Goal: Task Accomplishment & Management: Complete application form

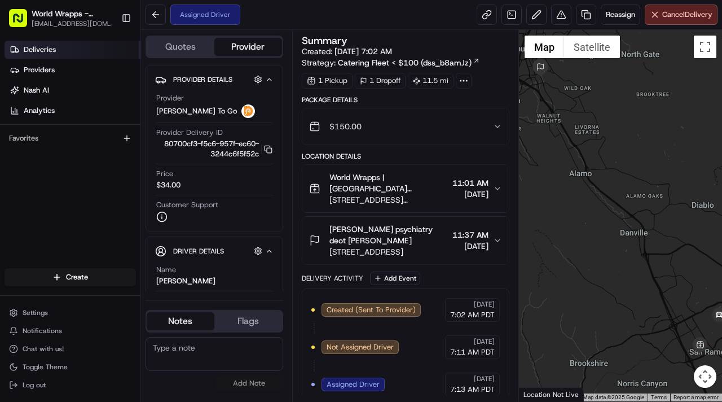
click at [76, 47] on link "Deliveries" at bounding box center [73, 50] width 136 height 18
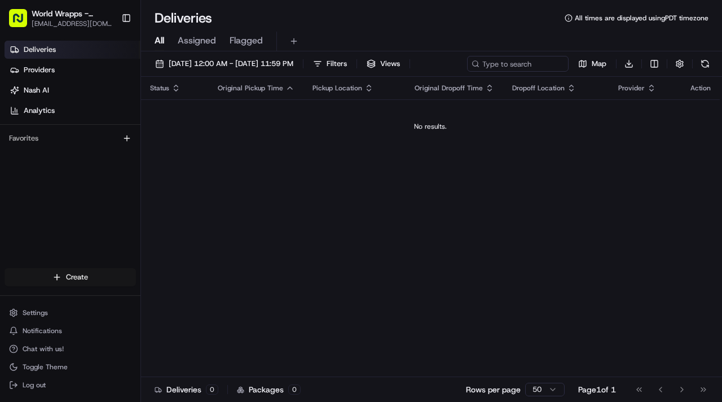
click at [92, 276] on html "World Wrapps - [GEOGRAPHIC_DATA][PERSON_NAME] [EMAIL_ADDRESS][DOMAIN_NAME] Togg…" at bounding box center [361, 201] width 722 height 402
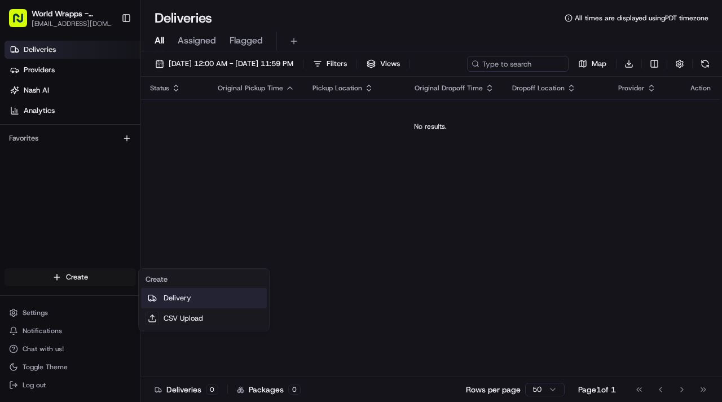
click at [175, 302] on link "Delivery" at bounding box center [204, 298] width 126 height 20
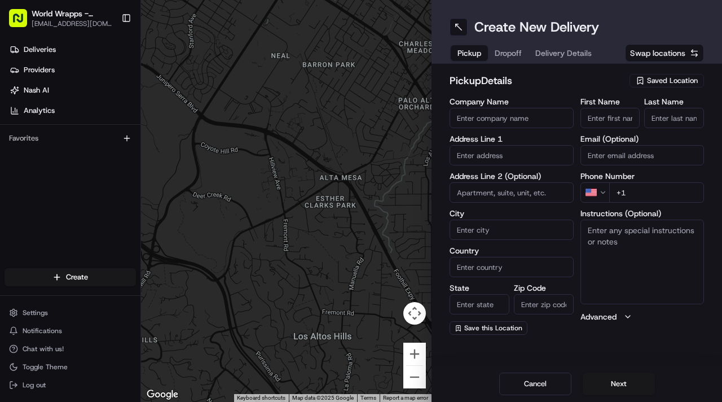
click at [680, 81] on span "Saved Location" at bounding box center [672, 81] width 51 height 10
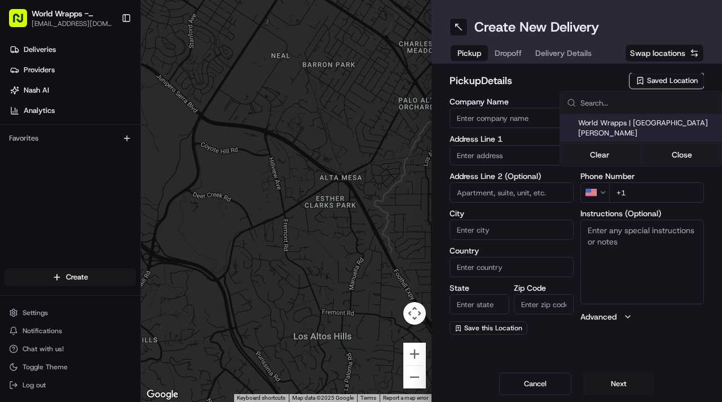
click at [652, 126] on span "World Wrapps | [GEOGRAPHIC_DATA][PERSON_NAME]" at bounding box center [647, 128] width 139 height 20
type input "World Wrapps | [GEOGRAPHIC_DATA][PERSON_NAME]"
type input "[STREET_ADDRESS][PERSON_NAME]"
type input "#1512"
type input "San [PERSON_NAME]"
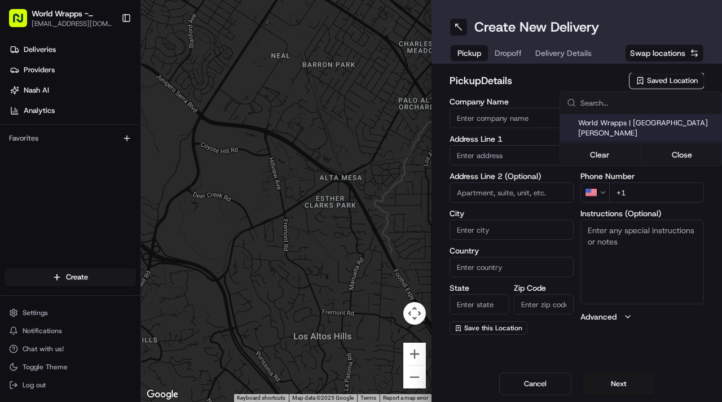
type input "US"
type input "CA"
type input "94583"
type input "[PHONE_NUMBER]"
type textarea "Pickup Order [Order #] for Customer [Customer Name]"
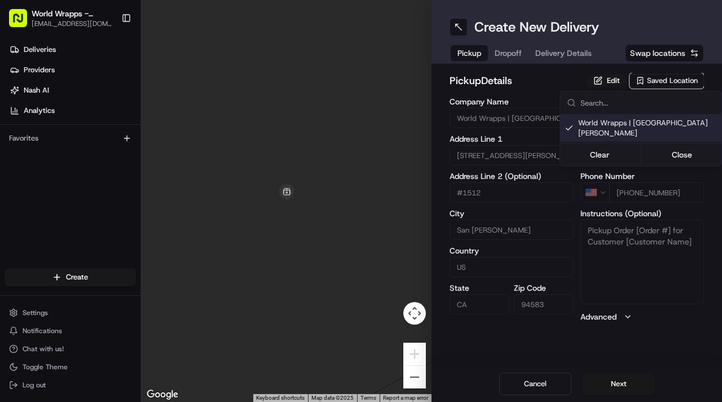
click at [616, 390] on html "World Wrapps - [GEOGRAPHIC_DATA][PERSON_NAME] [EMAIL_ADDRESS][DOMAIN_NAME] Togg…" at bounding box center [361, 201] width 722 height 402
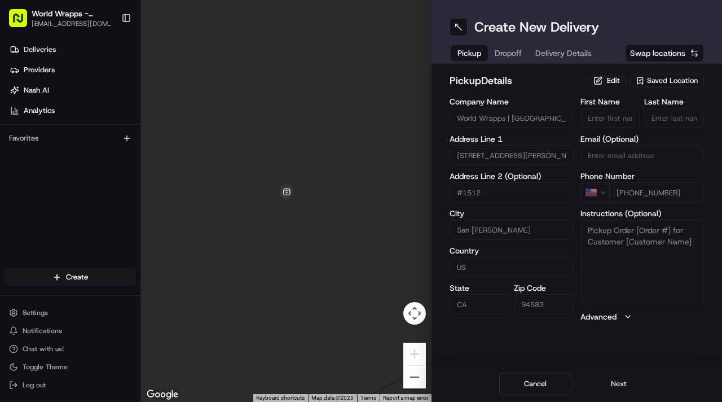
click at [613, 388] on button "Next" at bounding box center [619, 383] width 72 height 23
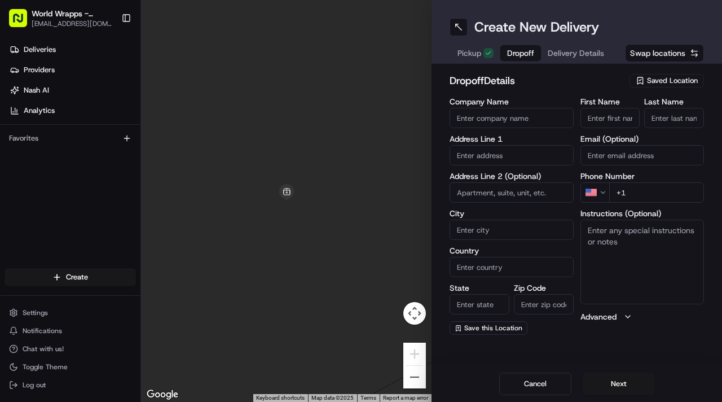
click at [471, 123] on input "Company Name" at bounding box center [512, 118] width 124 height 20
type input "[PERSON_NAME][GEOGRAPHIC_DATA]"
click at [512, 159] on input "text" at bounding box center [512, 155] width 124 height 20
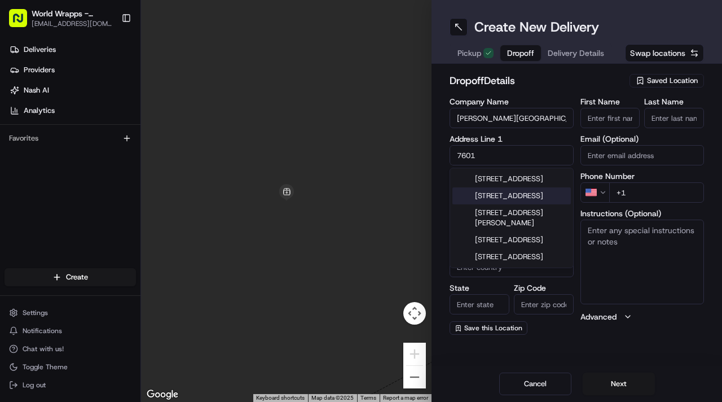
click at [508, 204] on div "[STREET_ADDRESS]" at bounding box center [511, 195] width 118 height 17
type input "[STREET_ADDRESS]"
type input "Pleasanton"
type input "[GEOGRAPHIC_DATA]"
type input "CA"
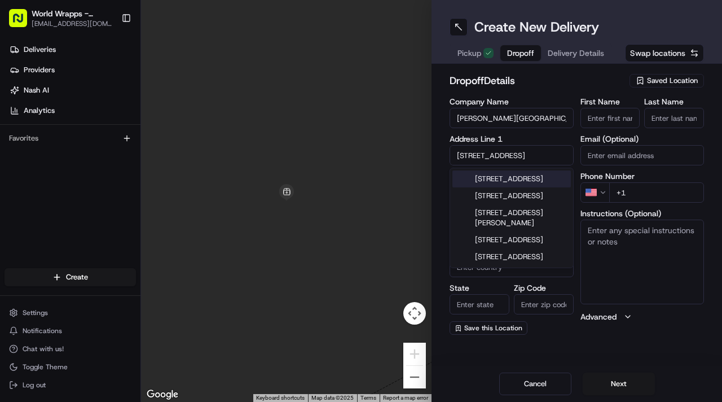
type input "94588"
type input "[STREET_ADDRESS]"
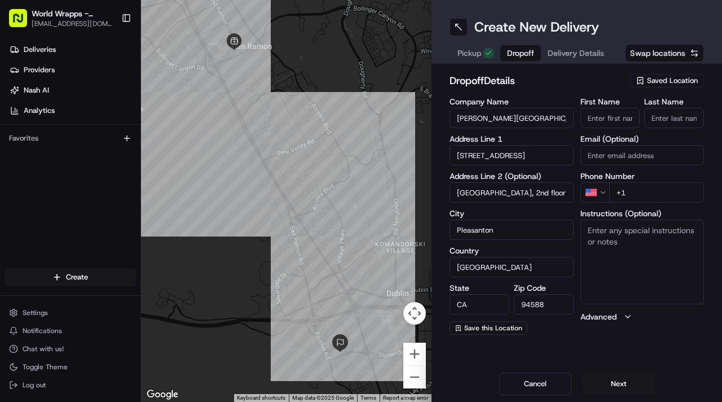
type input "[GEOGRAPHIC_DATA], 2nd floor"
click at [610, 116] on input "First Name" at bounding box center [610, 118] width 60 height 20
type input "[PERSON_NAME]"
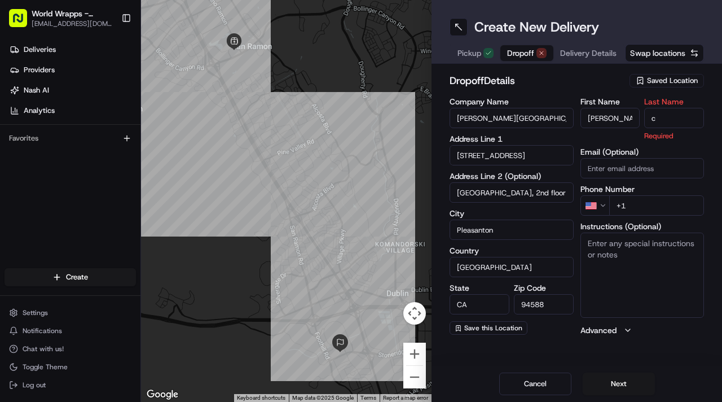
type input "[PERSON_NAME]"
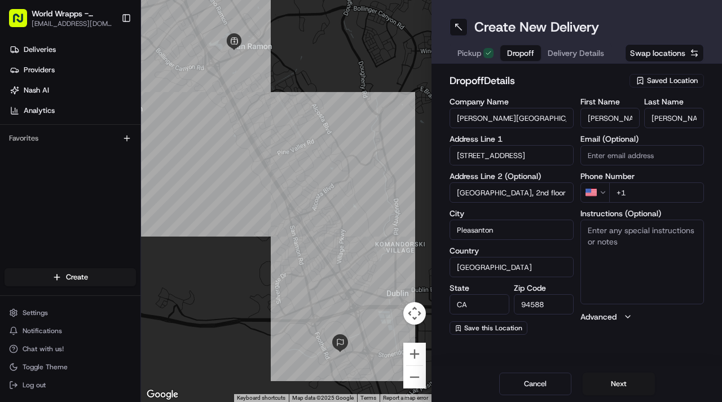
click at [643, 192] on input "+1" at bounding box center [656, 192] width 95 height 20
type input "[PHONE_NUMBER]"
click at [668, 257] on textarea "Instructions (Optional)" at bounding box center [642, 261] width 124 height 85
type textarea "please call guest upon arrival"
click at [608, 389] on button "Next" at bounding box center [619, 383] width 72 height 23
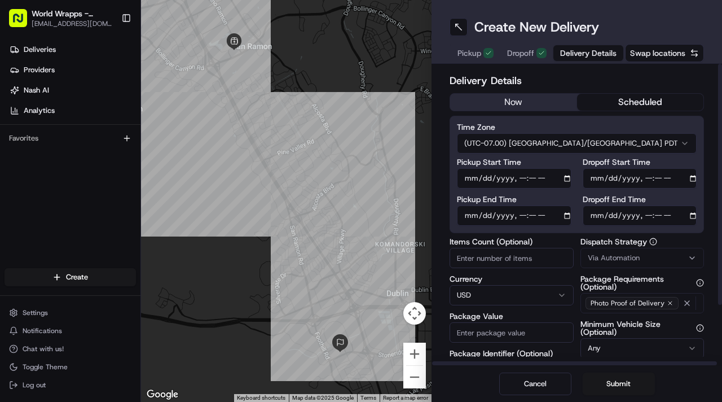
click at [637, 101] on button "scheduled" at bounding box center [640, 102] width 127 height 17
click at [565, 180] on input "Pickup Start Time" at bounding box center [514, 178] width 115 height 20
type input "[DATE]T11:00"
click at [459, 164] on label "Pickup Start Time" at bounding box center [514, 162] width 115 height 8
click at [459, 168] on input "Pickup Start Time" at bounding box center [514, 178] width 115 height 20
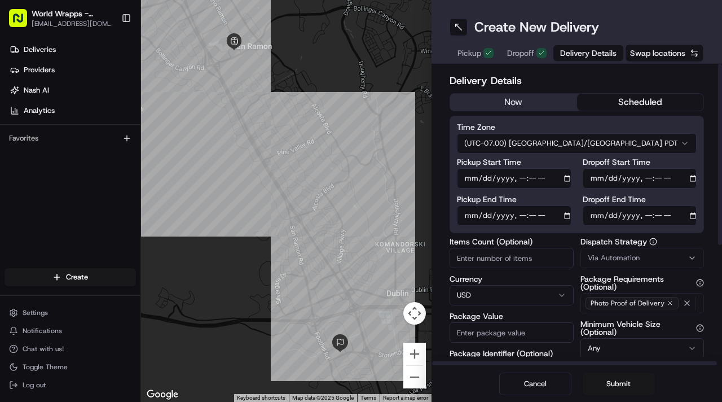
click at [565, 216] on input "Pickup End Time" at bounding box center [514, 215] width 115 height 20
type input "[DATE]T11:02"
click at [691, 178] on input "Dropoff Start Time" at bounding box center [640, 178] width 115 height 20
type input "[DATE]T11:30"
click at [702, 171] on div "Time Zone (UTC-07.00) [GEOGRAPHIC_DATA]/[GEOGRAPHIC_DATA] PDT Pickup Start Time…" at bounding box center [577, 174] width 254 height 117
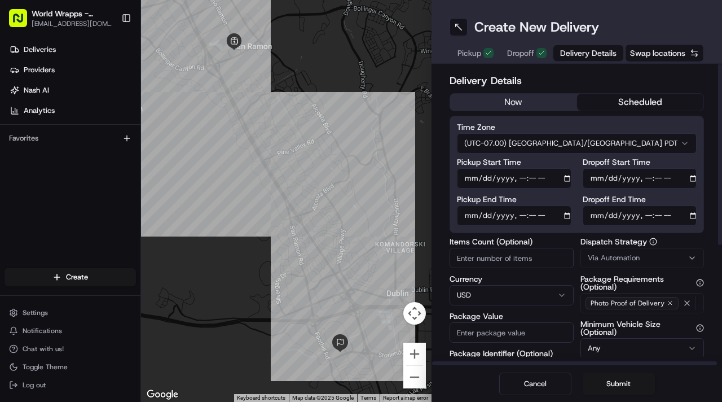
click at [693, 214] on input "Dropoff End Time" at bounding box center [640, 215] width 115 height 20
type input "[DATE]T11:31"
click at [703, 188] on div "Time Zone (UTC-07.00) [GEOGRAPHIC_DATA]/[GEOGRAPHIC_DATA] PDT Pickup Start Time…" at bounding box center [577, 174] width 254 height 117
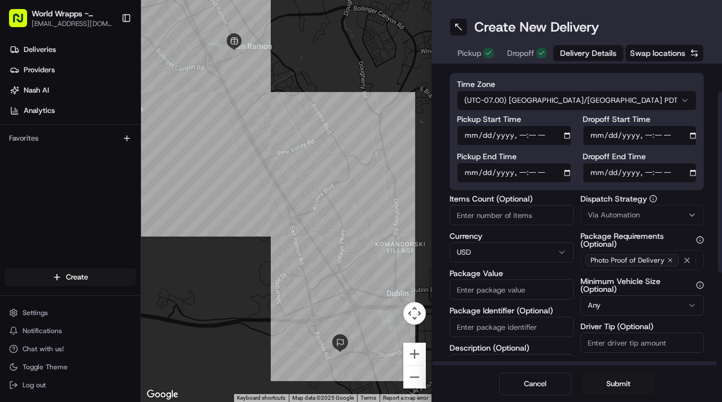
scroll to position [43, 0]
click at [504, 293] on input "Package Value" at bounding box center [512, 289] width 124 height 20
type input "1"
type input "200.00"
click at [628, 217] on span "Via Automation" at bounding box center [614, 214] width 52 height 10
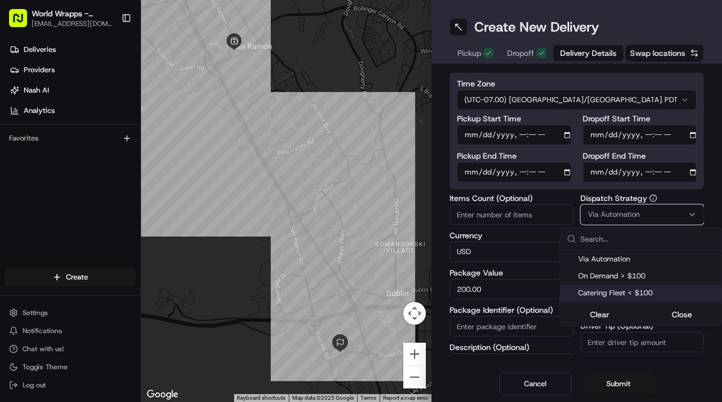
click at [631, 299] on div "Catering Fleet < $100" at bounding box center [640, 292] width 161 height 17
click at [690, 309] on button "Close" at bounding box center [682, 314] width 77 height 16
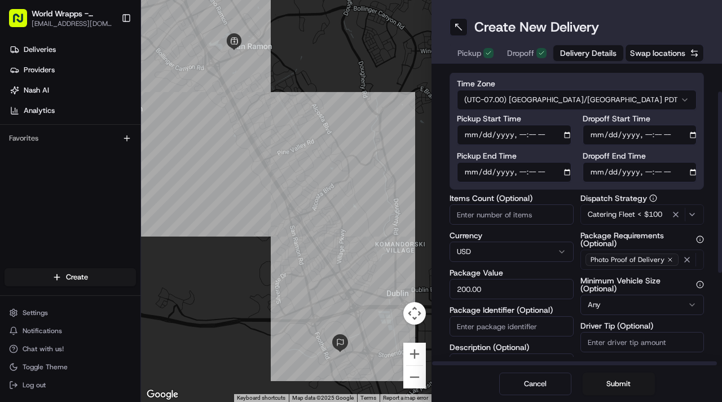
click at [644, 298] on html "World Wrapps - [GEOGRAPHIC_DATA][PERSON_NAME] [EMAIL_ADDRESS][DOMAIN_NAME] Togg…" at bounding box center [361, 201] width 722 height 402
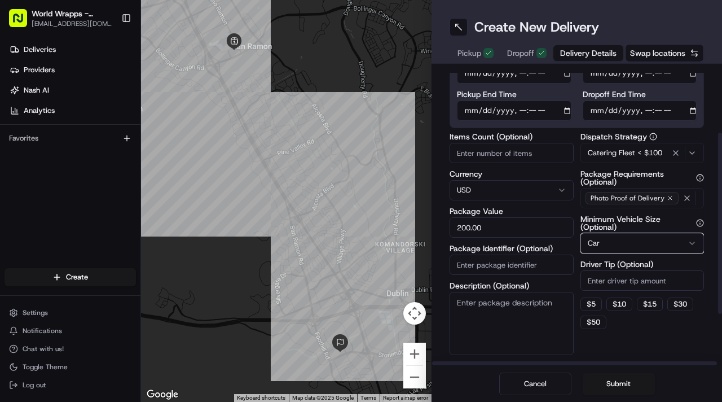
scroll to position [110, 0]
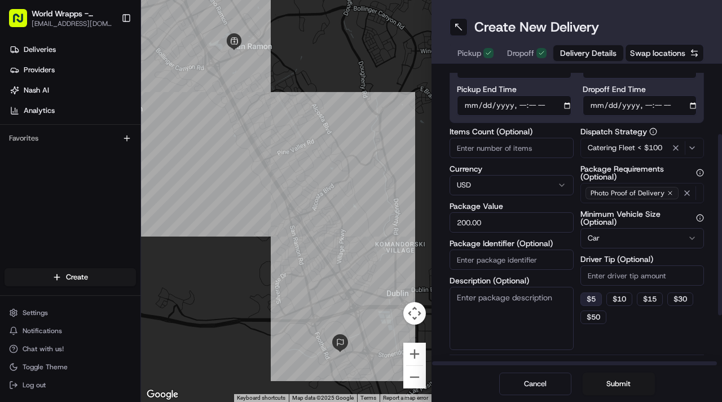
click at [600, 297] on button "$ 5" at bounding box center [590, 299] width 21 height 14
type input "5"
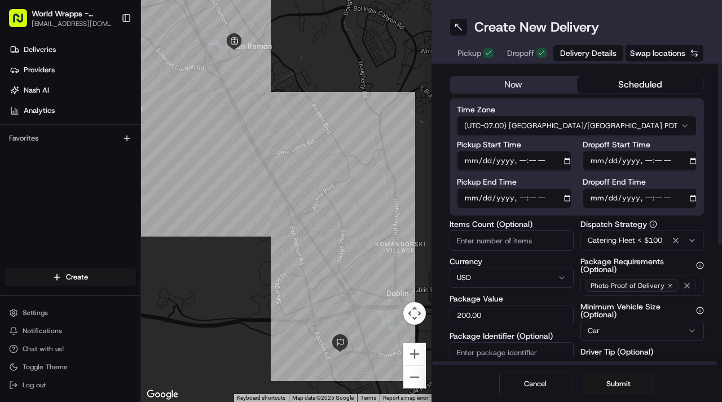
scroll to position [0, 0]
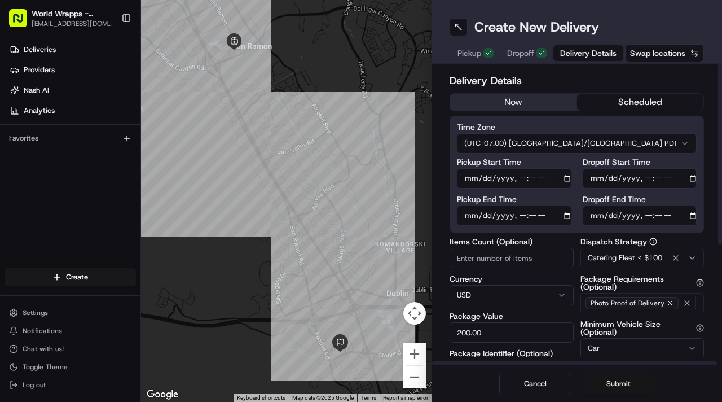
click at [600, 385] on button "Submit" at bounding box center [619, 383] width 72 height 23
